Goal: Transaction & Acquisition: Purchase product/service

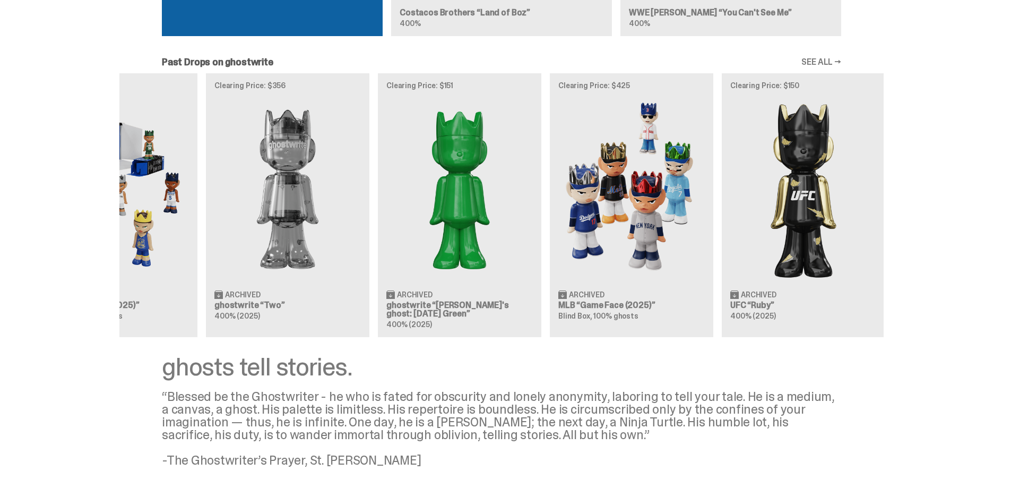
scroll to position [0, 344]
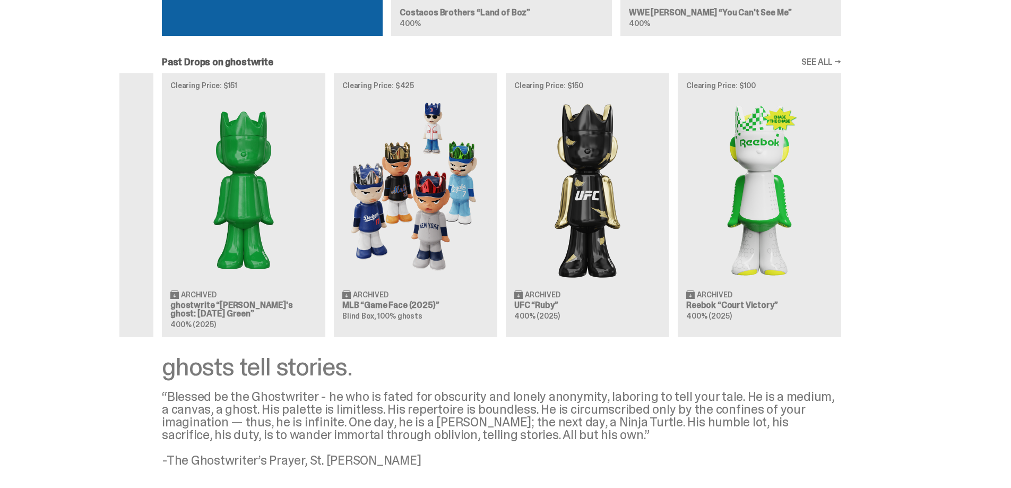
click at [349, 250] on div "Clearing Price: $500 Archived NBA “Game Face (2025)” Blind Box, 100% ghosts Cle…" at bounding box center [501, 204] width 764 height 263
click at [607, 254] on div "Clearing Price: $500 Archived NBA “Game Face (2025)” Blind Box, 100% ghosts Cle…" at bounding box center [501, 204] width 764 height 263
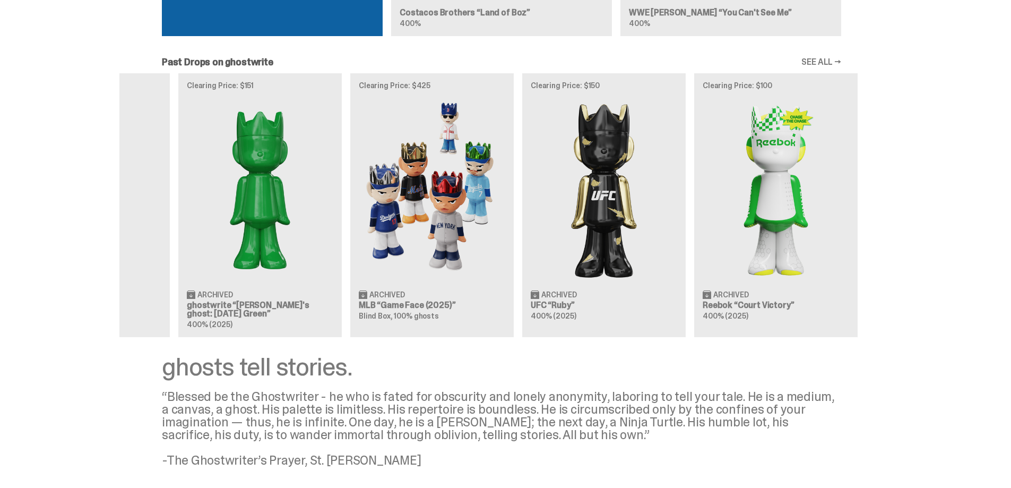
scroll to position [0, 324]
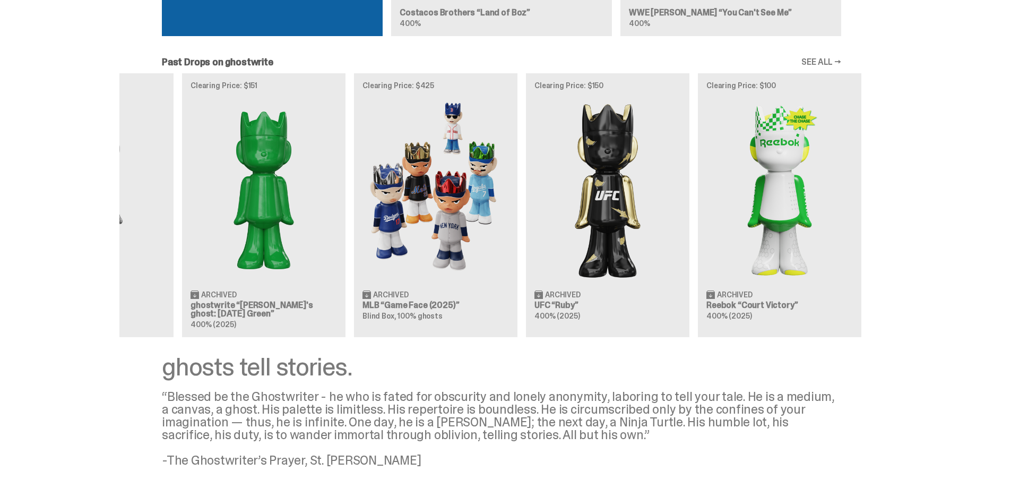
click at [438, 237] on div "Clearing Price: $500 Archived NBA “Game Face (2025)” Blind Box, 100% ghosts Cle…" at bounding box center [501, 204] width 764 height 263
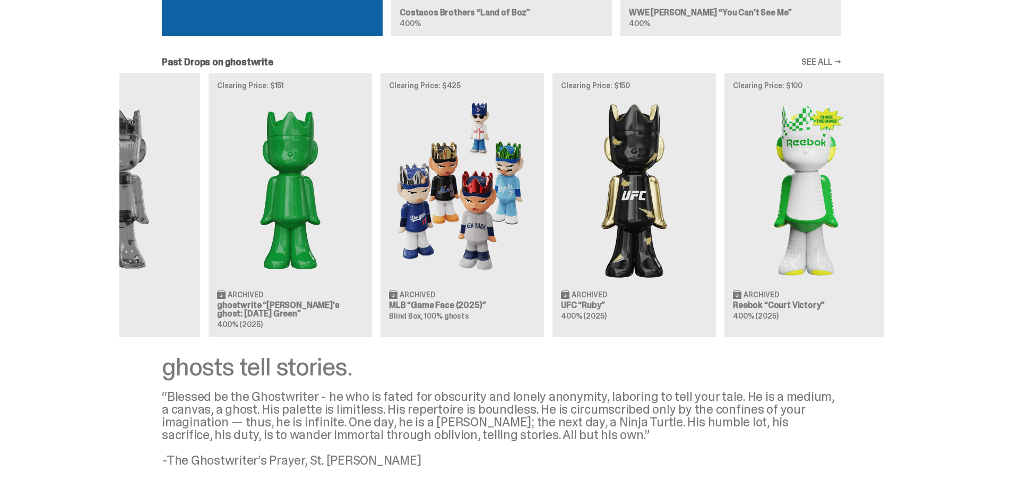
scroll to position [0, 334]
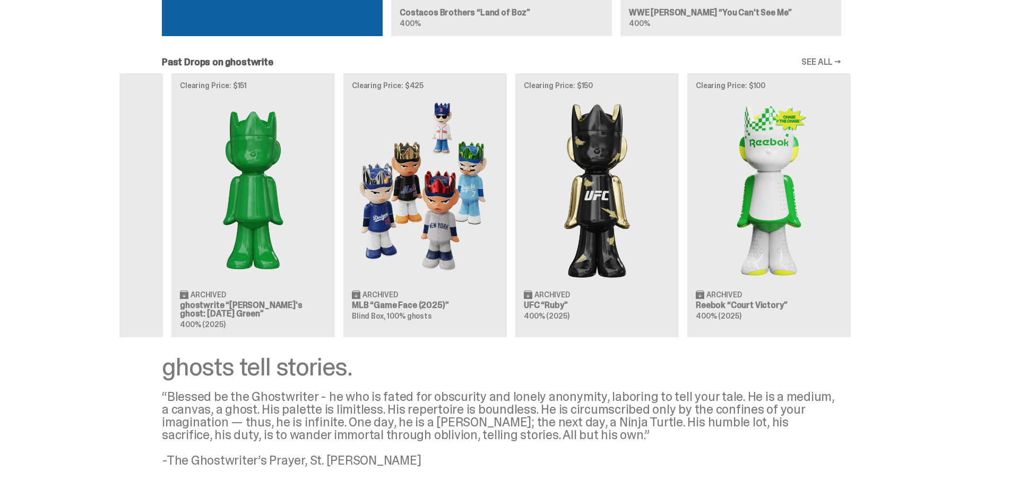
click at [590, 246] on div "Clearing Price: $500 Archived NBA “Game Face (2025)” Blind Box, 100% ghosts Cle…" at bounding box center [501, 204] width 764 height 263
click at [437, 227] on div "Clearing Price: $500 Archived NBA “Game Face (2025)” Blind Box, 100% ghosts Cle…" at bounding box center [501, 204] width 764 height 263
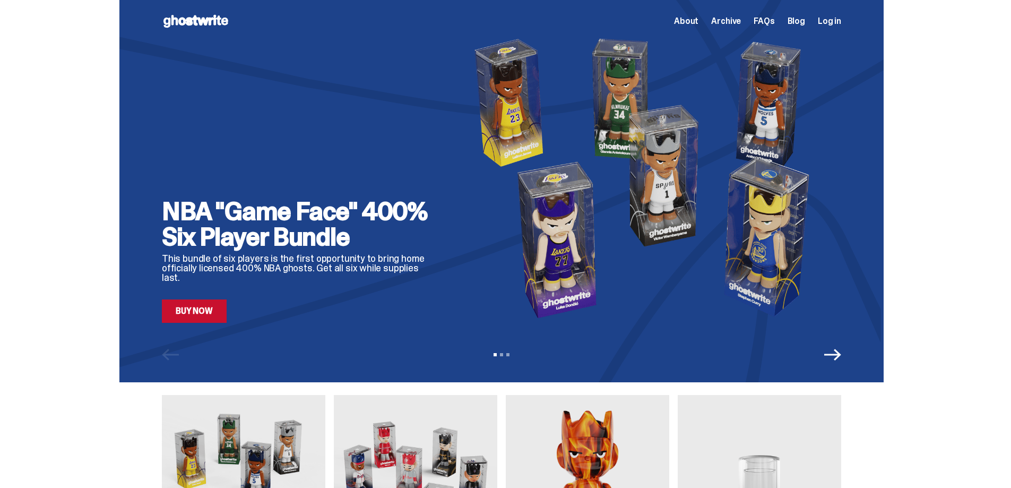
click at [214, 306] on link "Buy Now" at bounding box center [194, 310] width 65 height 23
